Goal: Task Accomplishment & Management: Use online tool/utility

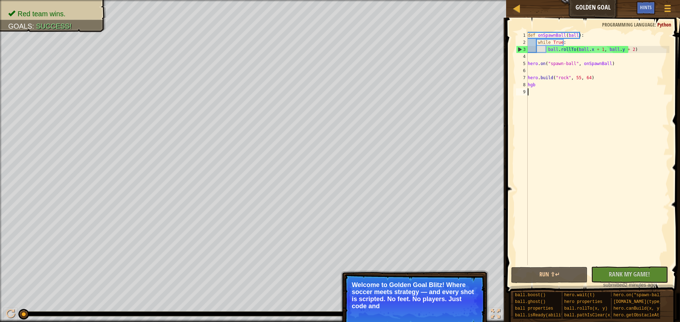
scroll to position [3, 0]
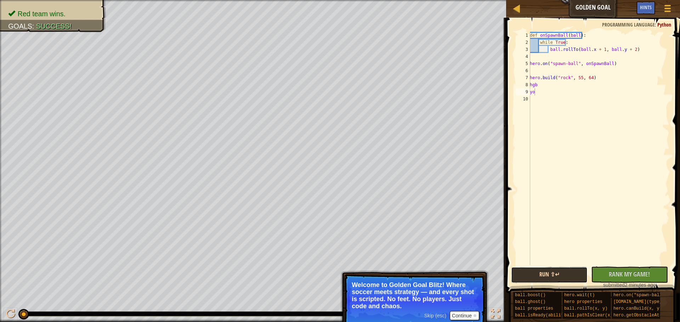
click at [532, 282] on button "Run ⇧↵" at bounding box center [549, 275] width 76 height 16
click at [543, 272] on button "Run ⇧↵" at bounding box center [549, 275] width 76 height 16
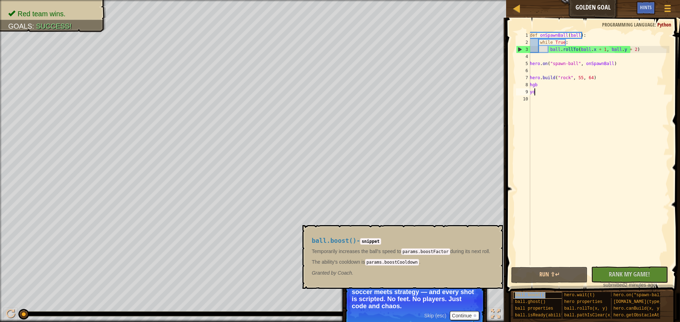
click at [525, 293] on span "ball.boost()" at bounding box center [530, 295] width 30 height 5
click at [528, 274] on button "Run ⇧↵" at bounding box center [549, 275] width 76 height 16
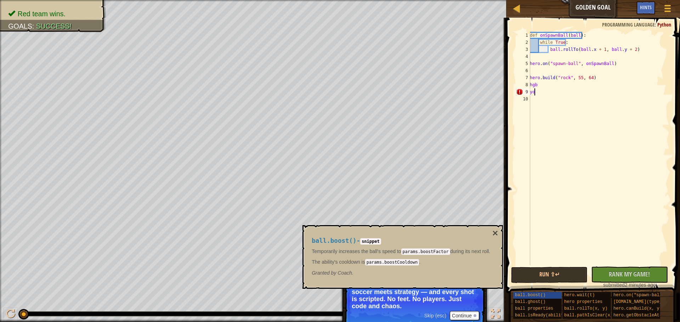
type textarea "y"
type textarea "h"
type textarea "[DOMAIN_NAME]("rock", 55, 64)"
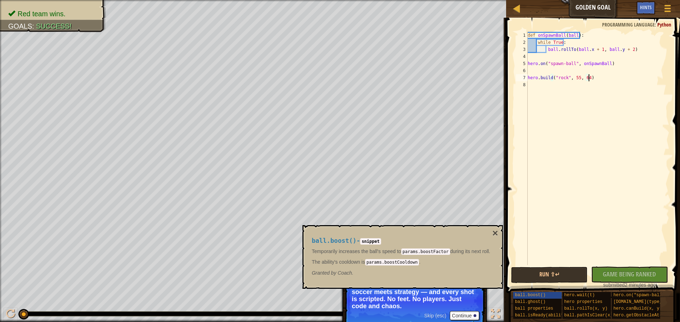
click at [537, 99] on div "def onSpawnBall ( ball ) : while True : ball . rollTo ( ball . x + 1 , ball . y…" at bounding box center [597, 156] width 143 height 248
type textarea "j"
type textarea "[DOMAIN_NAME]"
